Goal: Contribute content: Contribute content

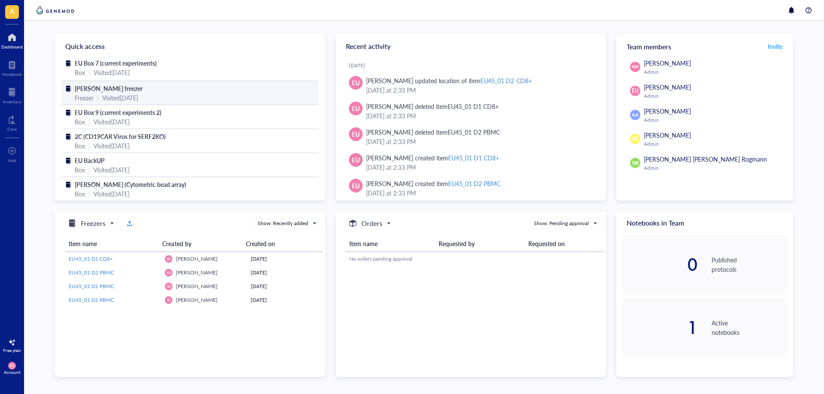
click at [87, 94] on div "Freezer" at bounding box center [84, 97] width 19 height 9
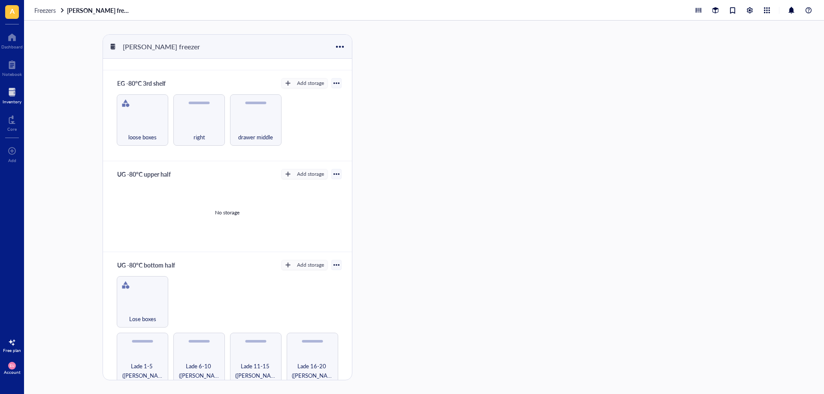
scroll to position [264, 0]
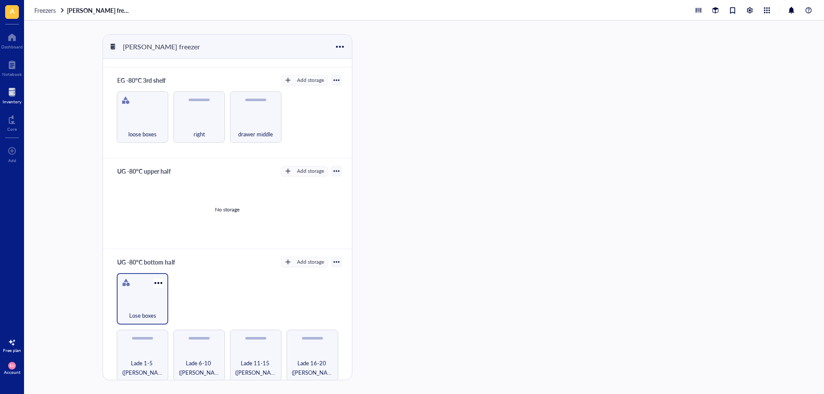
click at [135, 304] on div "Lose boxes" at bounding box center [142, 311] width 43 height 19
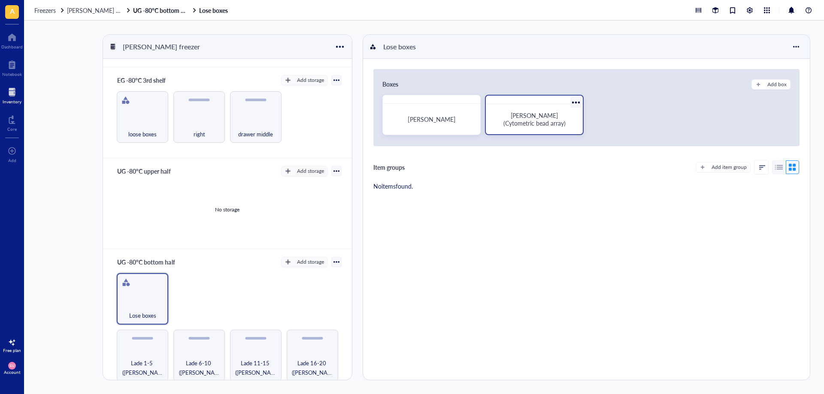
click at [547, 130] on div "[PERSON_NAME] (Cytometric bead array)" at bounding box center [534, 119] width 90 height 23
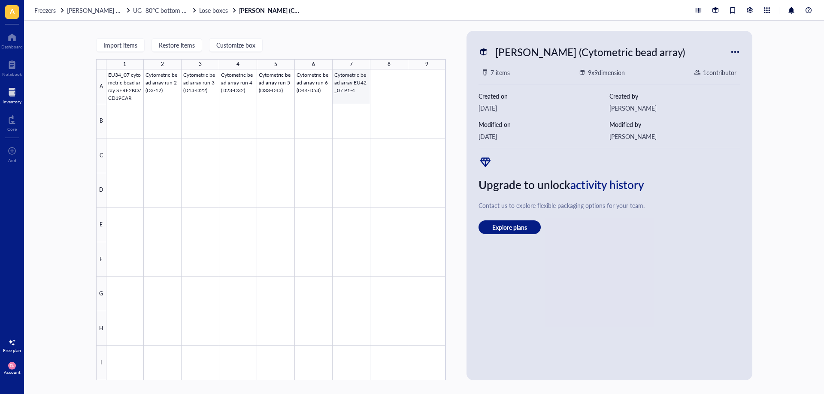
click at [350, 93] on div at bounding box center [276, 225] width 340 height 311
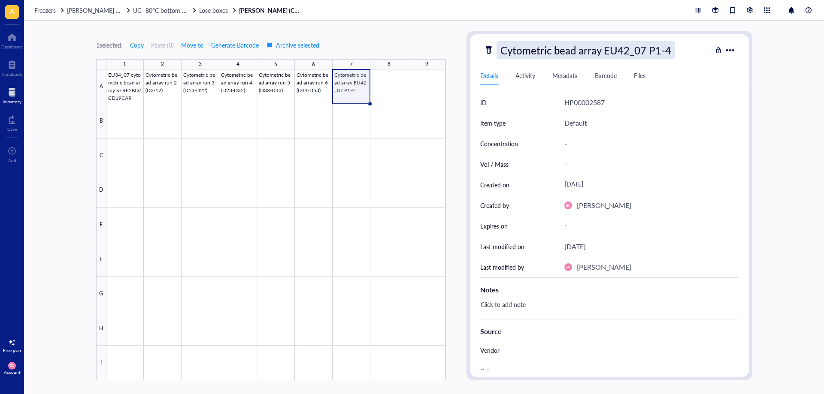
click at [572, 55] on div "Cytometric bead array EU42_07 P1-4" at bounding box center [586, 50] width 179 height 18
click at [399, 86] on div at bounding box center [276, 225] width 340 height 311
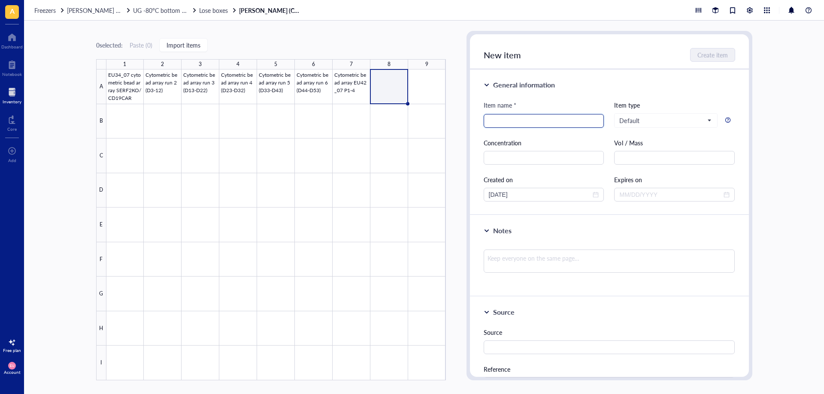
click at [514, 118] on input "search" at bounding box center [544, 121] width 110 height 13
paste input "Cytometric bead array EU42_07 P1-4"
click at [562, 121] on input "Cytometric bead array EU42_07 P1-4" at bounding box center [544, 121] width 110 height 13
click at [573, 121] on input "Cytometric bead array EU45_07 P1-4" at bounding box center [544, 121] width 110 height 13
drag, startPoint x: 591, startPoint y: 121, endPoint x: 579, endPoint y: 120, distance: 12.1
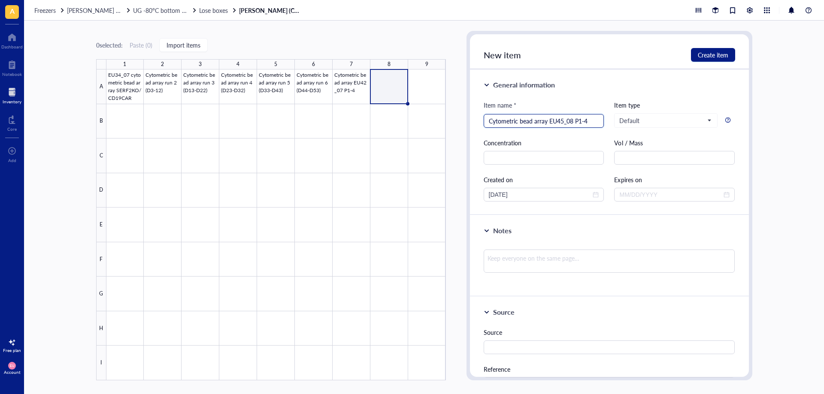
click at [581, 120] on input "Cytometric bead array EU45_08 P1-4" at bounding box center [544, 121] width 110 height 13
drag, startPoint x: 575, startPoint y: 121, endPoint x: 595, endPoint y: 123, distance: 20.2
click at [595, 123] on input "Cytometric bead array EU45_08 P1-4" at bounding box center [544, 121] width 110 height 13
type input "Cytometric bead array EU45_08 SERF2KO (3)"
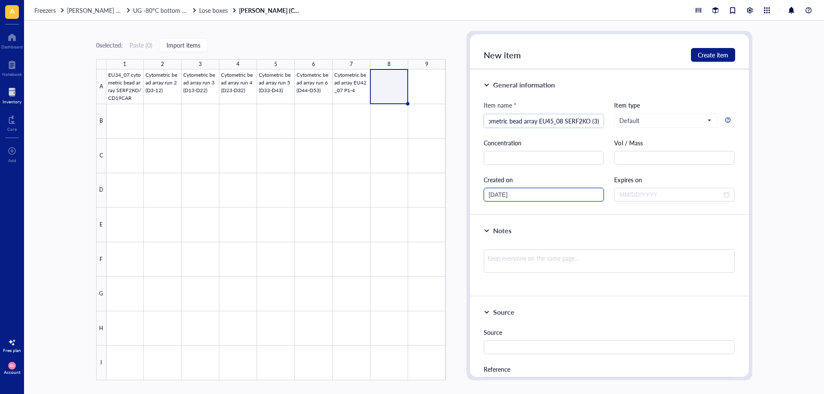
click at [541, 196] on input "[DATE]" at bounding box center [540, 194] width 103 height 9
type input "[DATE]"
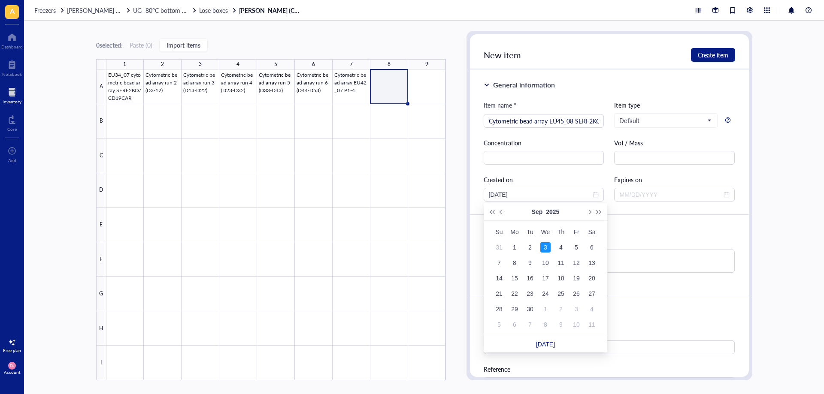
click at [549, 344] on link "[DATE]" at bounding box center [545, 344] width 19 height 7
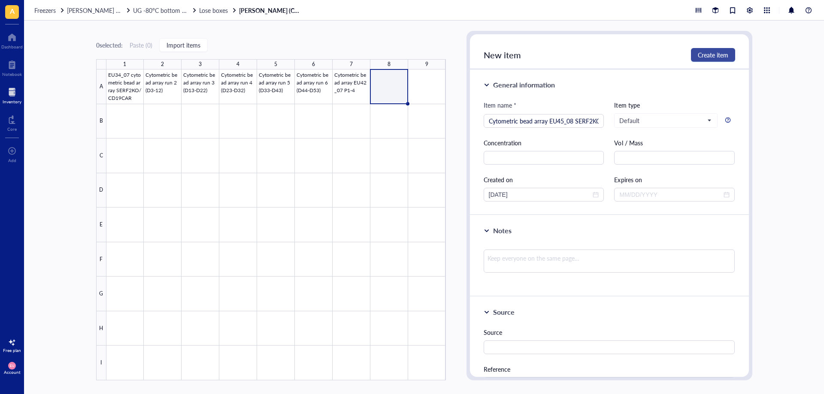
click at [705, 58] on span "Create item" at bounding box center [713, 55] width 30 height 7
